Goal: Navigation & Orientation: Find specific page/section

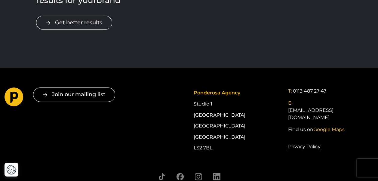
scroll to position [1053, 0]
drag, startPoint x: 194, startPoint y: 93, endPoint x: 220, endPoint y: 95, distance: 26.8
click at [220, 95] on span "Ponderosa Agency" at bounding box center [216, 93] width 47 height 6
drag, startPoint x: 220, startPoint y: 95, endPoint x: 194, endPoint y: 44, distance: 57.2
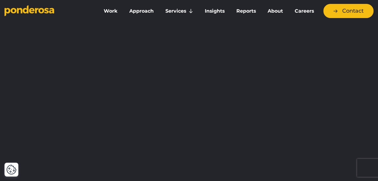
scroll to position [0, 0]
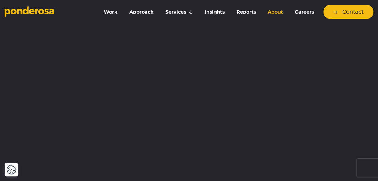
click at [274, 12] on link "About" at bounding box center [275, 12] width 25 height 13
